Goal: Task Accomplishment & Management: Manage account settings

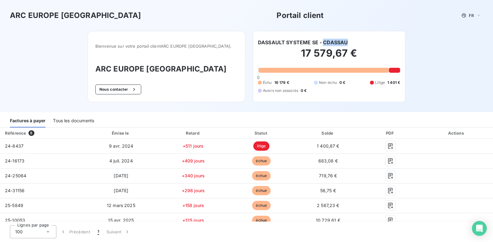
drag, startPoint x: 346, startPoint y: 41, endPoint x: 321, endPoint y: 40, distance: 25.5
click at [321, 40] on div "DASSAULT SYSTEME SE - CDASSAU" at bounding box center [329, 42] width 142 height 7
copy h6 "CDASSAU"
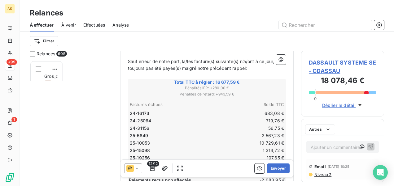
scroll to position [121, 78]
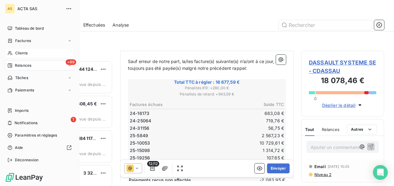
click at [25, 54] on span "Clients" at bounding box center [21, 53] width 12 height 6
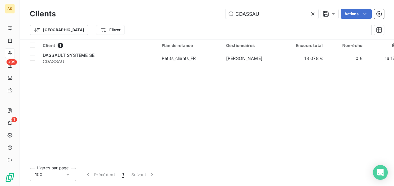
click at [316, 12] on div at bounding box center [314, 14] width 9 height 10
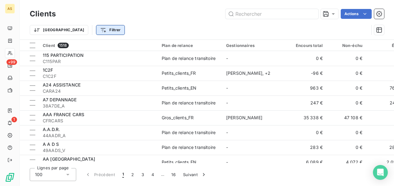
click at [84, 35] on html "AS +99 1 Clients Actions Trier Filtrer Client 1518 Plan de relance Gestionnaire…" at bounding box center [197, 93] width 394 height 186
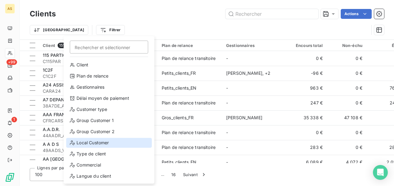
click at [87, 142] on div "Local Customer" at bounding box center [109, 143] width 86 height 10
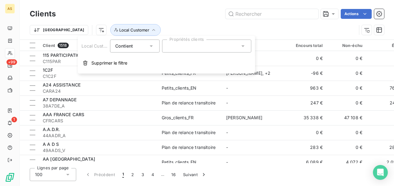
click at [246, 47] on div at bounding box center [206, 46] width 89 height 13
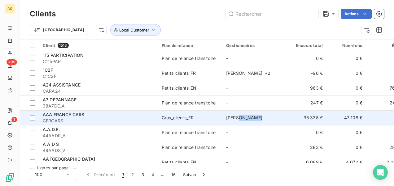
click at [248, 123] on td "[PERSON_NAME]" at bounding box center [254, 118] width 64 height 15
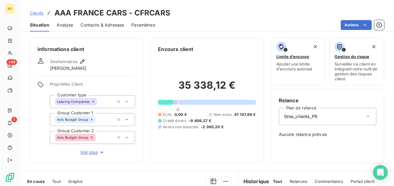
click at [38, 13] on span "Clients" at bounding box center [37, 13] width 14 height 5
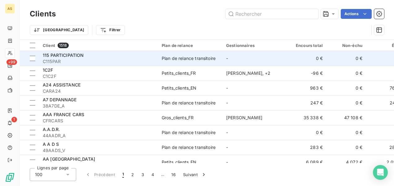
click at [237, 57] on td "-" at bounding box center [254, 58] width 64 height 15
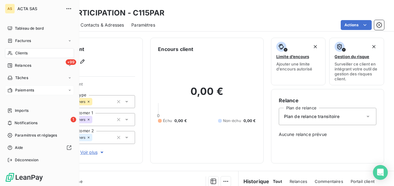
click at [37, 89] on div "Paiements" at bounding box center [39, 90] width 69 height 10
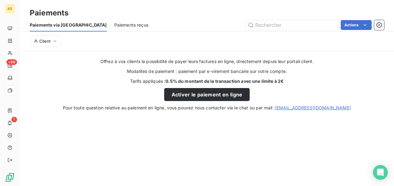
click at [114, 29] on div "Paiements reçus" at bounding box center [131, 25] width 34 height 13
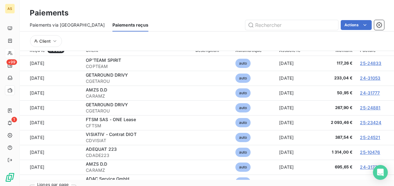
scroll to position [12, 0]
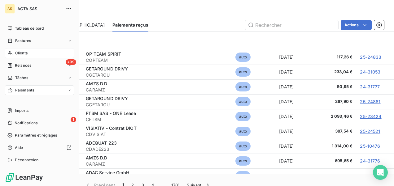
click at [34, 51] on div "Clients" at bounding box center [39, 53] width 69 height 10
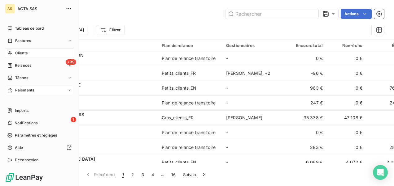
click at [36, 91] on div "Paiements" at bounding box center [39, 90] width 69 height 10
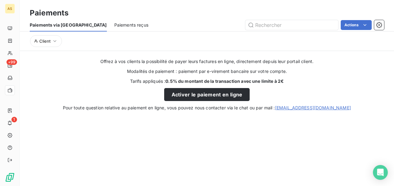
click at [114, 23] on span "Paiements reçus" at bounding box center [131, 25] width 34 height 6
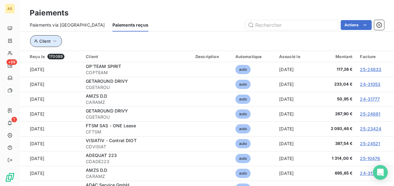
click at [58, 41] on button "Client" at bounding box center [46, 41] width 32 height 12
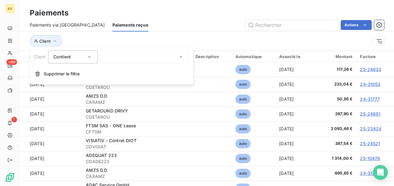
click at [178, 55] on icon at bounding box center [181, 57] width 6 height 6
click at [90, 56] on icon at bounding box center [89, 57] width 6 height 6
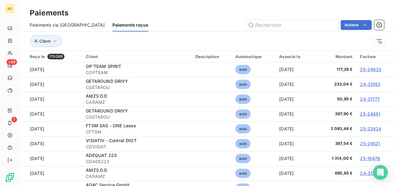
click at [159, 33] on div "Client" at bounding box center [207, 41] width 354 height 19
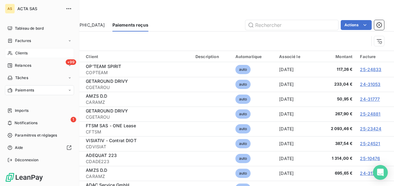
click at [22, 53] on span "Clients" at bounding box center [21, 53] width 12 height 6
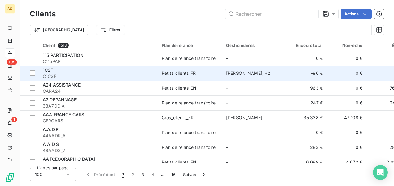
click at [100, 69] on div "1C2F" at bounding box center [98, 70] width 111 height 6
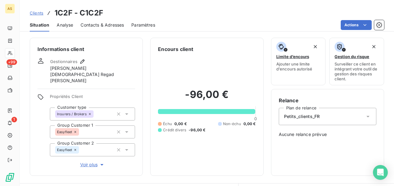
click at [100, 165] on icon "button" at bounding box center [102, 165] width 6 height 6
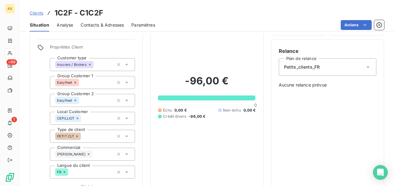
scroll to position [49, 0]
